Goal: Task Accomplishment & Management: Manage account settings

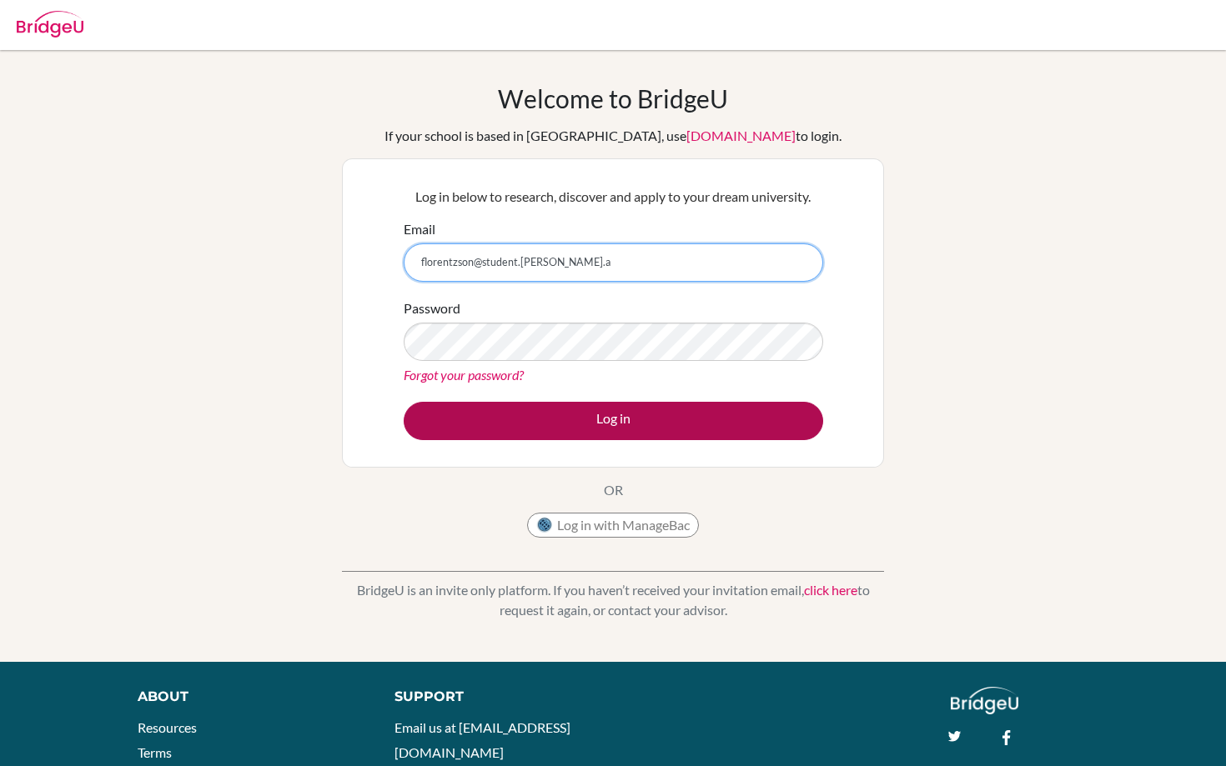
type input "florentzson@student.[PERSON_NAME].a"
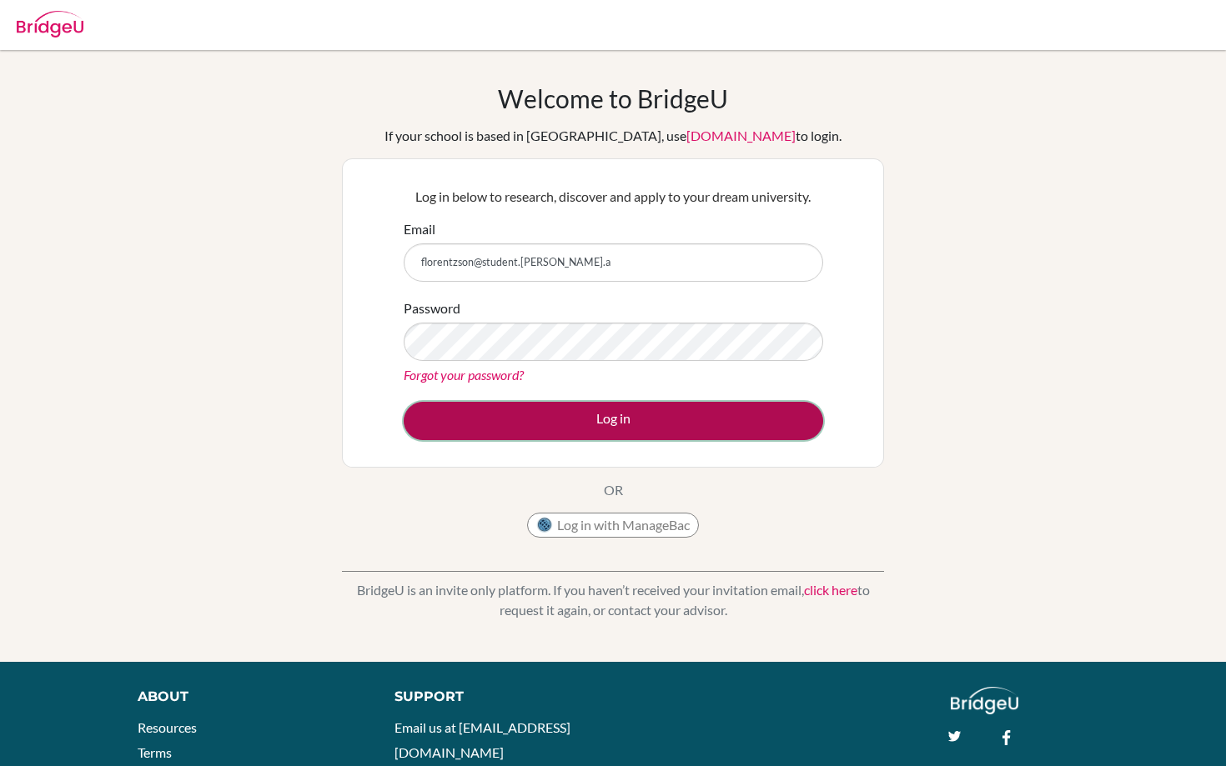
click at [669, 430] on button "Log in" at bounding box center [614, 421] width 420 height 38
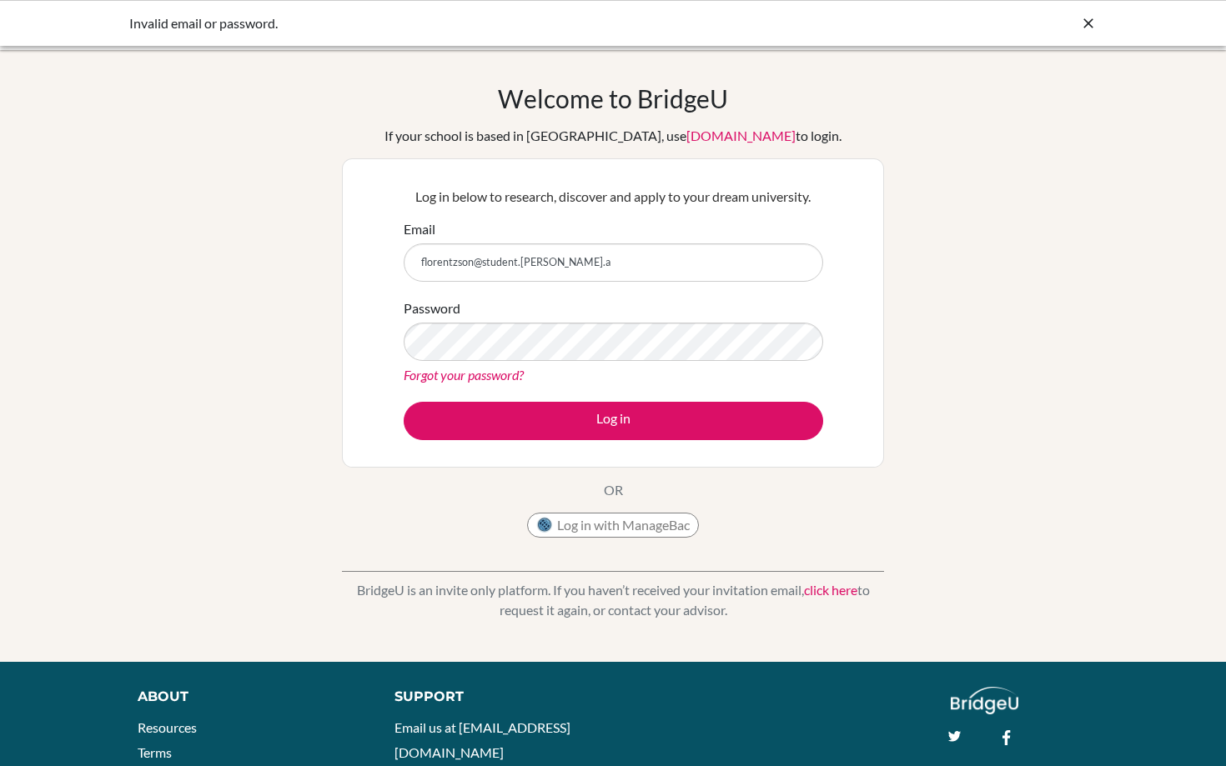
type input "[EMAIL_ADDRESS][DOMAIN_NAME][PERSON_NAME]"
click at [404, 402] on button "Log in" at bounding box center [614, 421] width 420 height 38
